Goal: Information Seeking & Learning: Learn about a topic

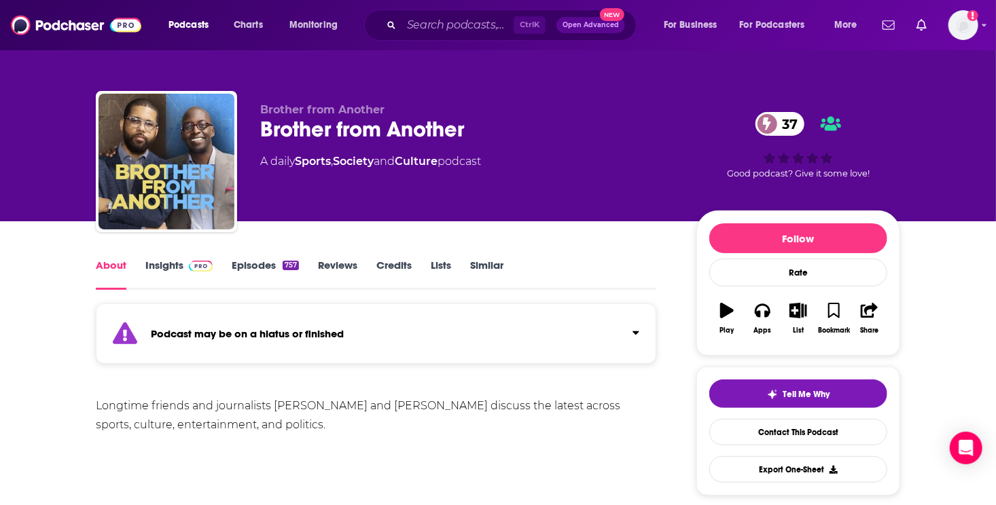
drag, startPoint x: 369, startPoint y: 29, endPoint x: 376, endPoint y: 31, distance: 6.9
click at [369, 29] on div "Ctrl K Open Advanced New" at bounding box center [500, 25] width 272 height 31
click at [415, 36] on div "Ctrl K Open Advanced New" at bounding box center [500, 25] width 272 height 31
click at [421, 24] on input "Search podcasts, credits, & more..." at bounding box center [457, 25] width 112 height 22
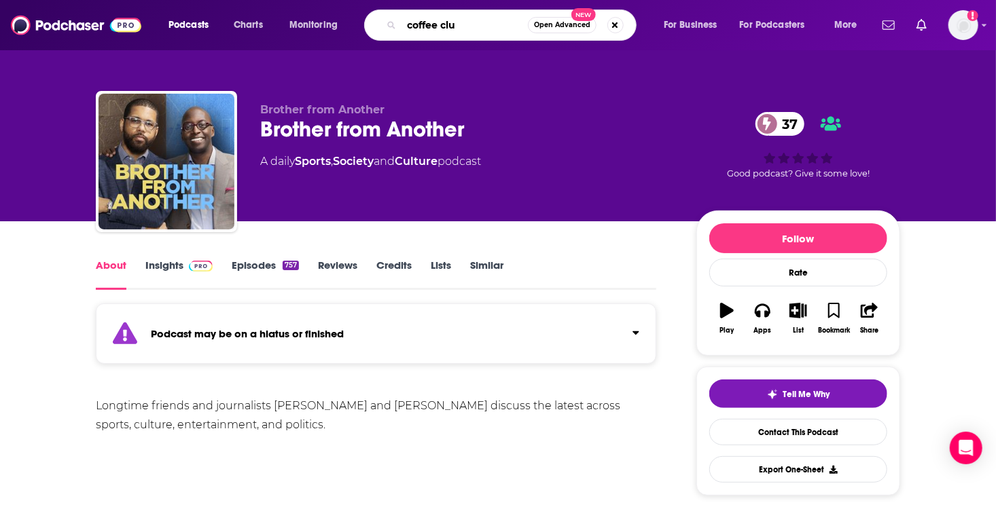
type input "coffee club"
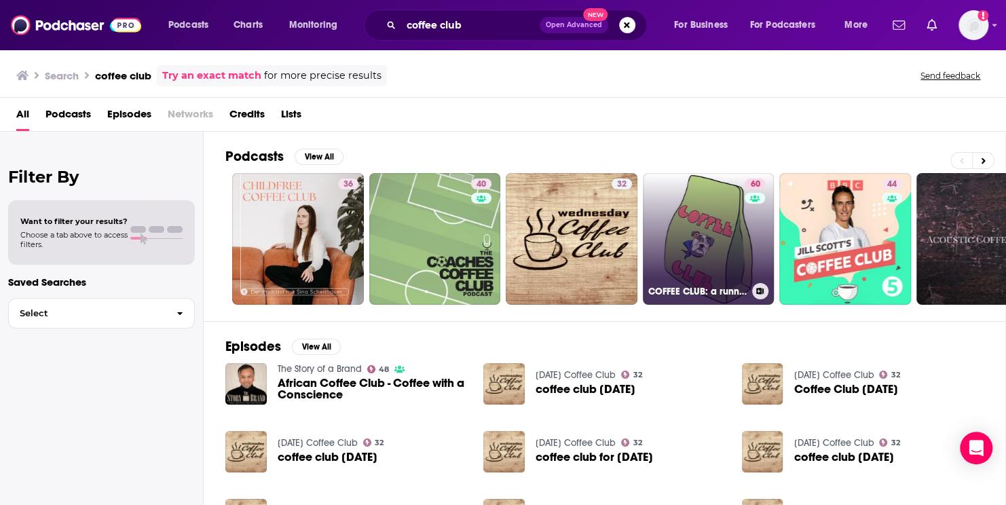
click at [665, 220] on link "60 COFFEE CLUB: a running podcast about nothing" at bounding box center [709, 239] width 132 height 132
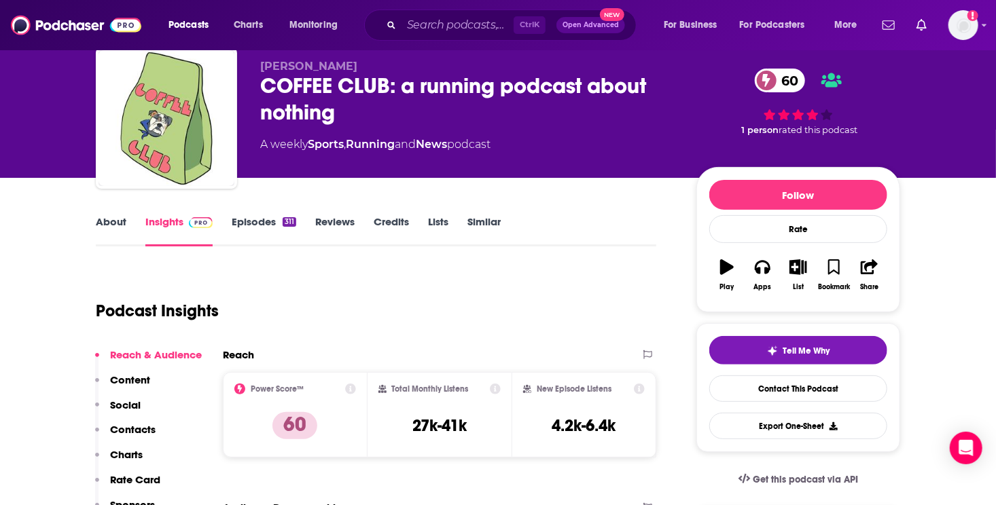
scroll to position [68, 0]
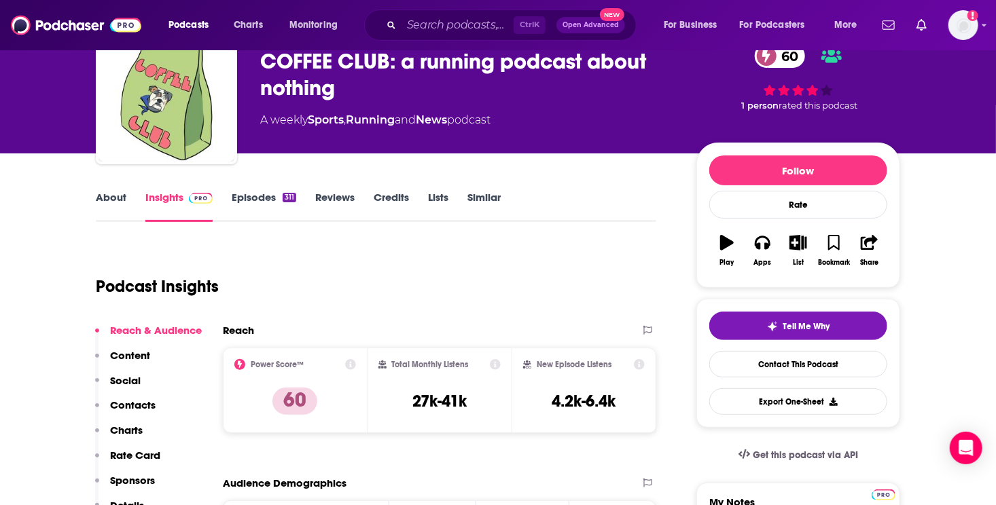
click at [101, 205] on link "About" at bounding box center [111, 206] width 31 height 31
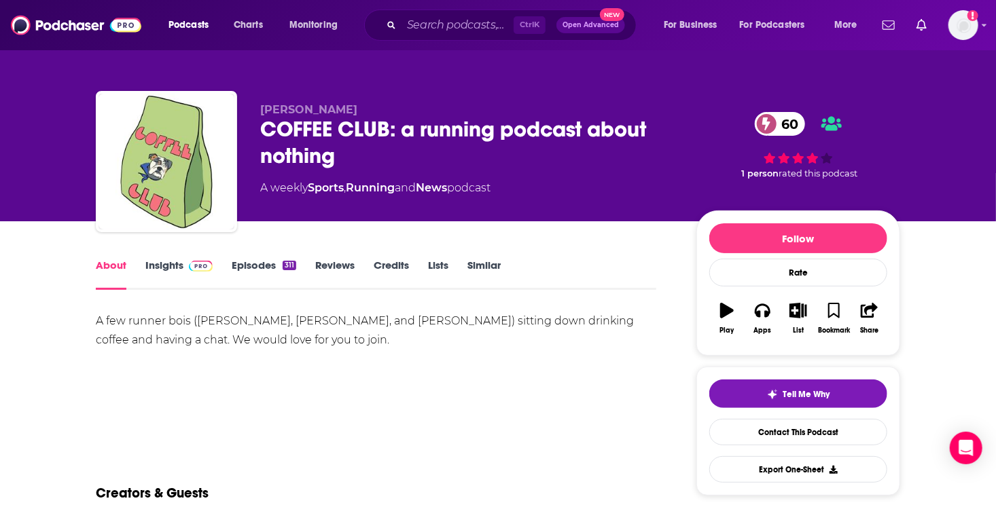
scroll to position [68, 0]
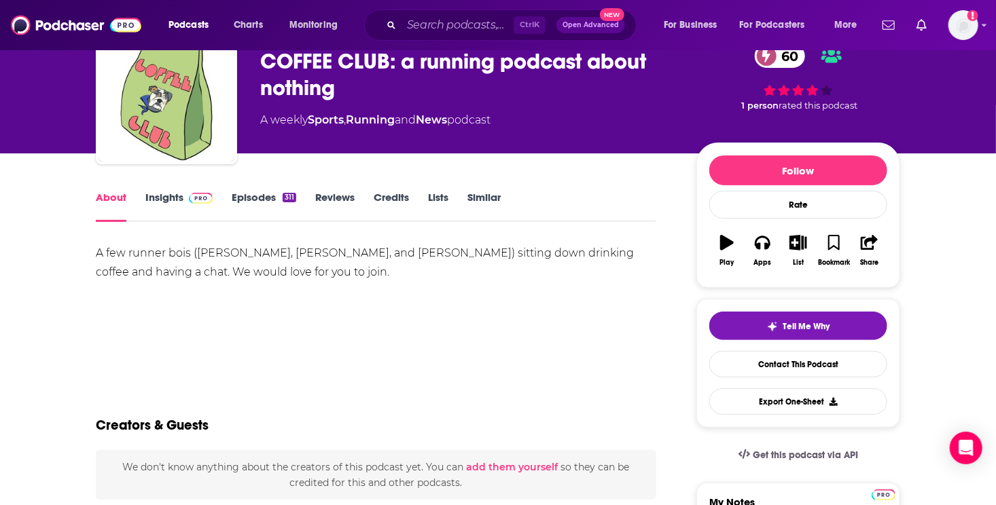
click at [158, 203] on link "Insights" at bounding box center [178, 206] width 67 height 31
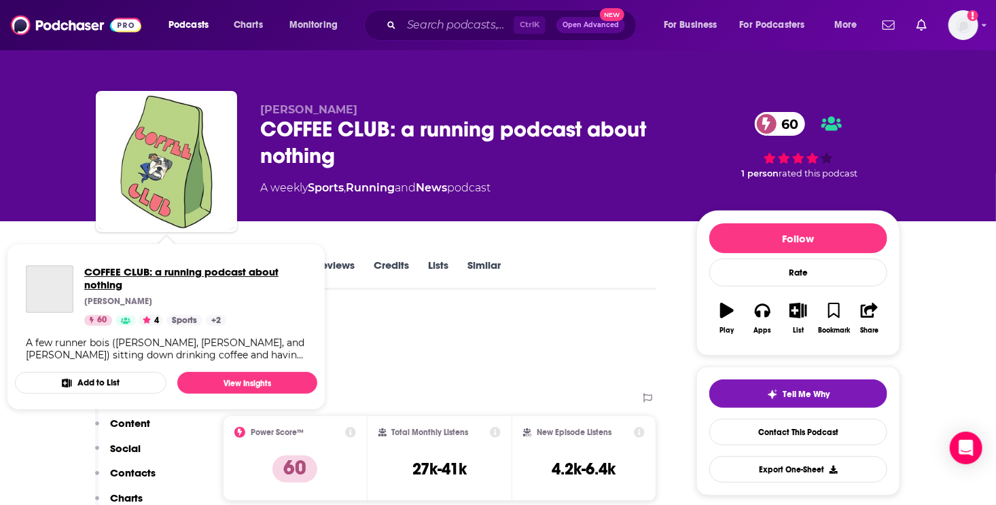
click at [107, 267] on span "COFFEE CLUB: a running podcast about nothing" at bounding box center [195, 279] width 222 height 26
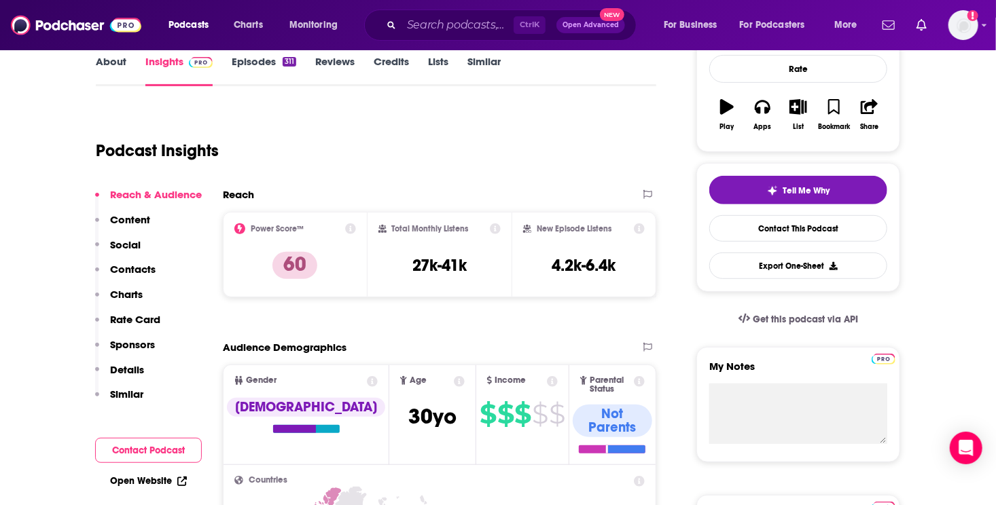
scroll to position [68, 0]
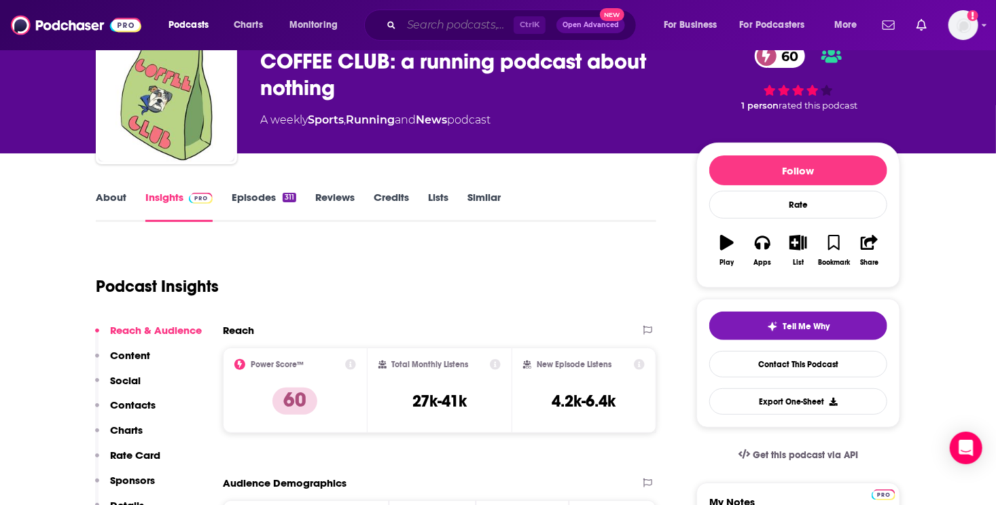
click at [431, 26] on input "Search podcasts, credits, & more..." at bounding box center [457, 25] width 112 height 22
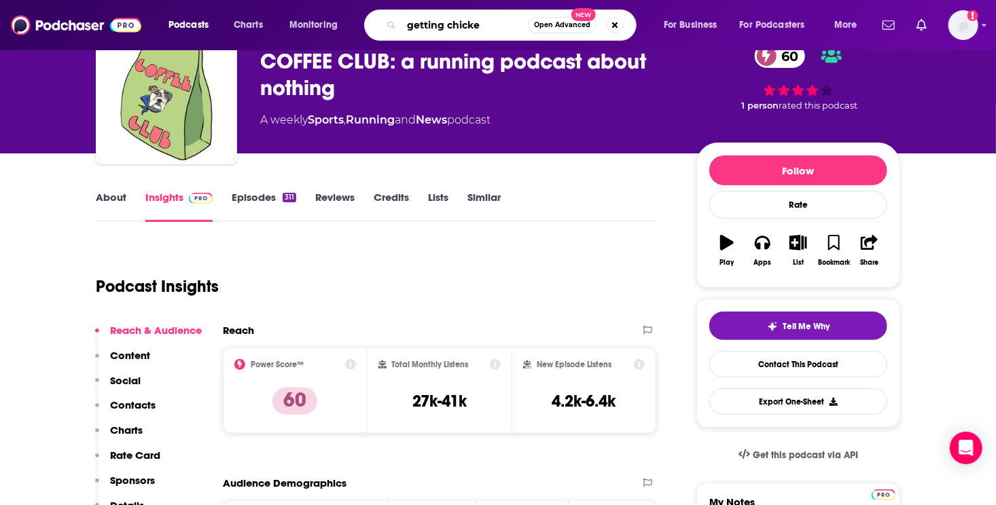
type input "getting chicked"
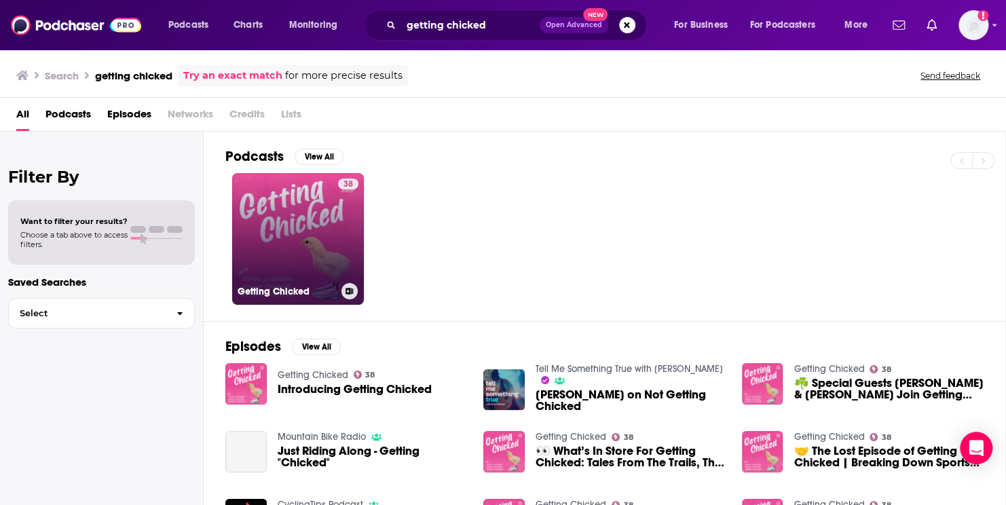
click at [307, 214] on link "38 Getting Chicked" at bounding box center [298, 239] width 132 height 132
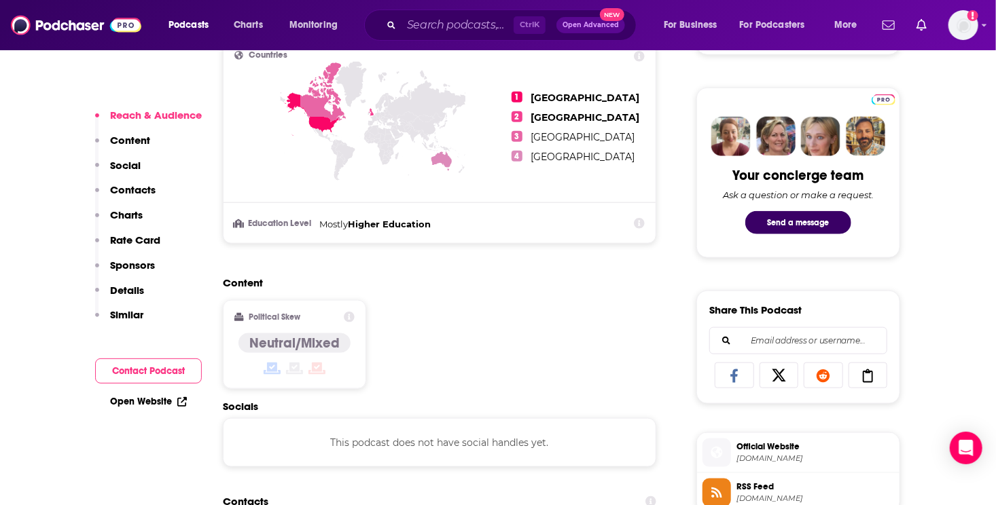
scroll to position [951, 0]
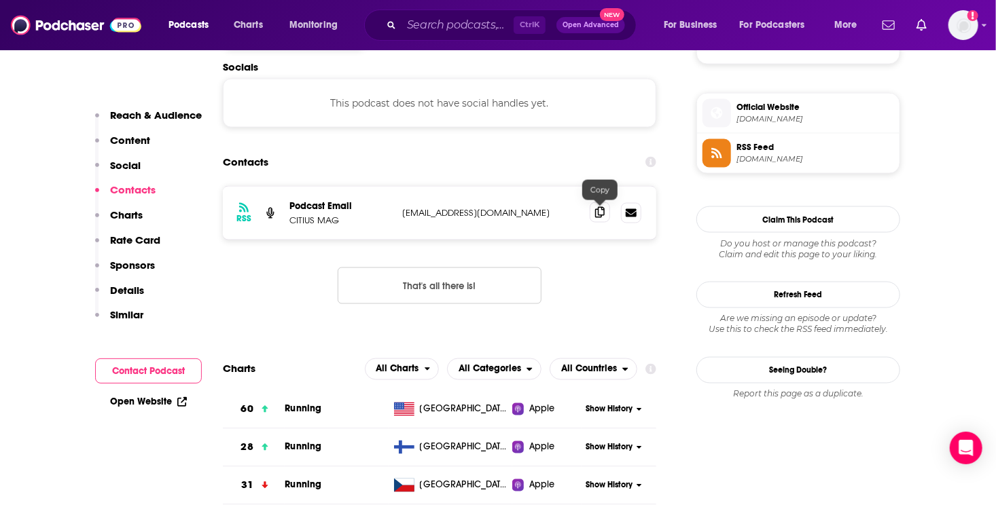
click at [595, 212] on icon at bounding box center [600, 212] width 10 height 11
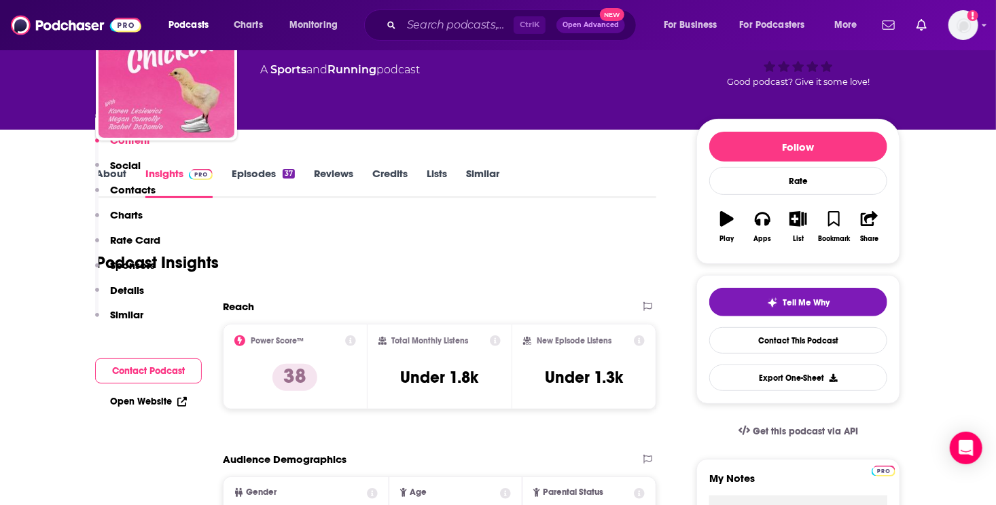
scroll to position [0, 0]
